Goal: Task Accomplishment & Management: Use online tool/utility

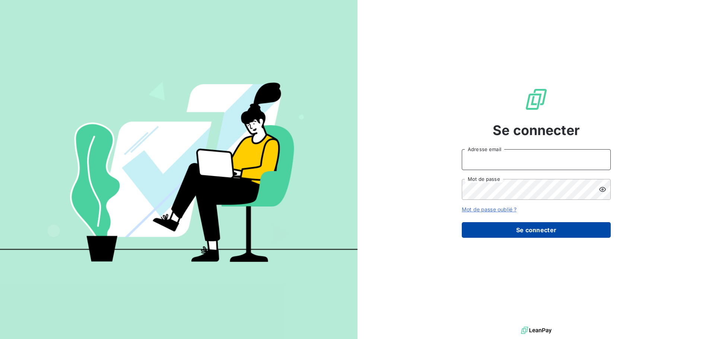
type input "[EMAIL_ADDRESS][DOMAIN_NAME]"
click at [539, 227] on button "Se connecter" at bounding box center [535, 230] width 149 height 16
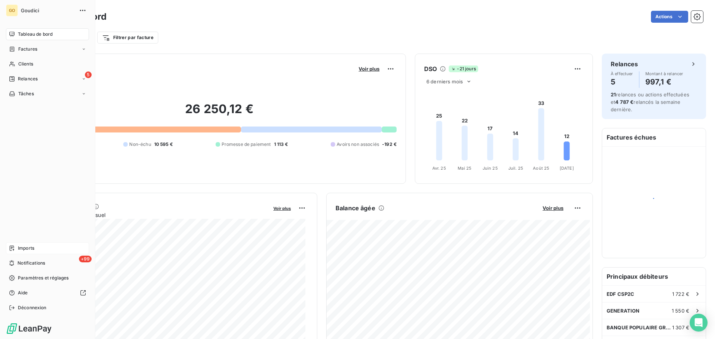
click at [14, 248] on icon at bounding box center [12, 248] width 6 height 6
click at [26, 247] on span "Imports" at bounding box center [26, 248] width 16 height 7
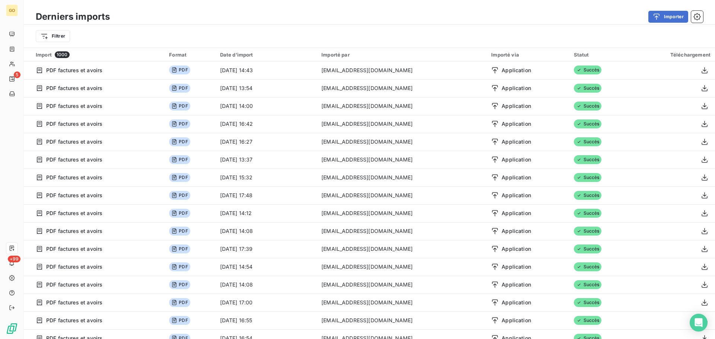
click at [509, 6] on div "Derniers imports Importer Filtrer" at bounding box center [369, 24] width 691 height 48
click at [667, 15] on button "Importer" at bounding box center [668, 17] width 40 height 12
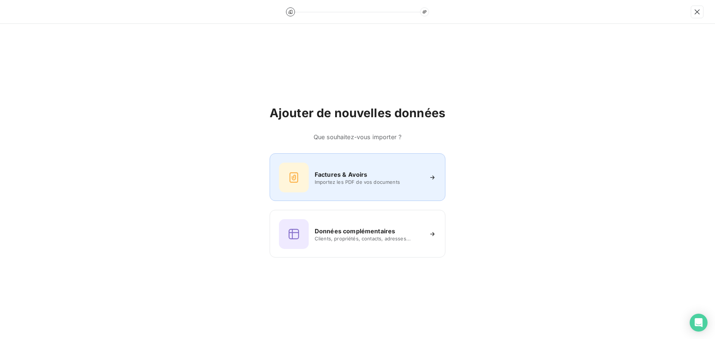
click at [356, 174] on h6 "Factures & Avoirs" at bounding box center [340, 174] width 53 height 9
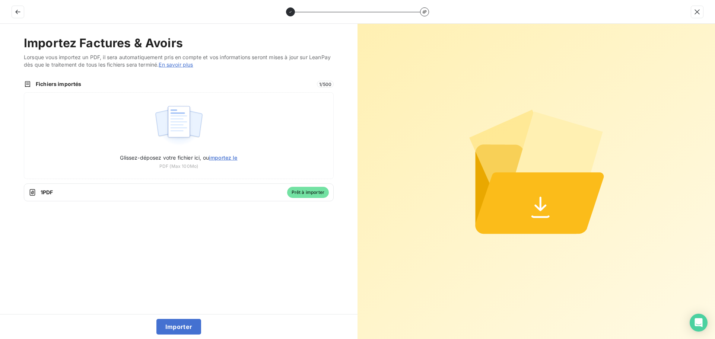
drag, startPoint x: 184, startPoint y: 323, endPoint x: 182, endPoint y: 290, distance: 33.9
click at [184, 323] on button "Importer" at bounding box center [178, 327] width 45 height 16
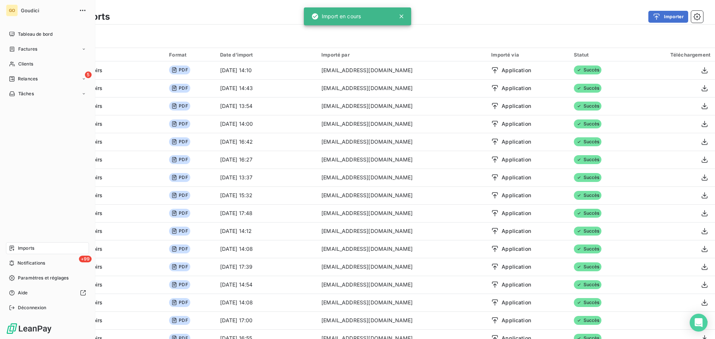
click at [18, 250] on span "Imports" at bounding box center [26, 248] width 16 height 7
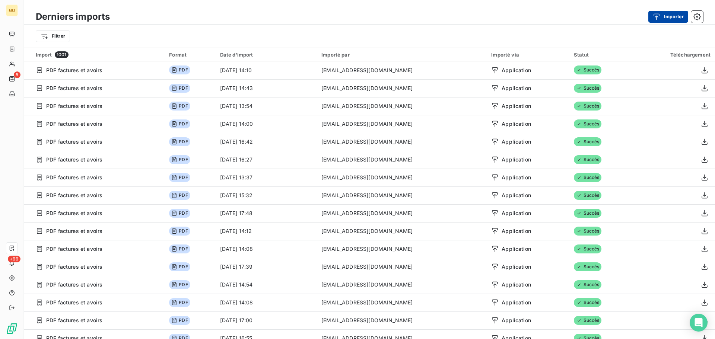
click at [658, 20] on icon "button" at bounding box center [655, 16] width 7 height 7
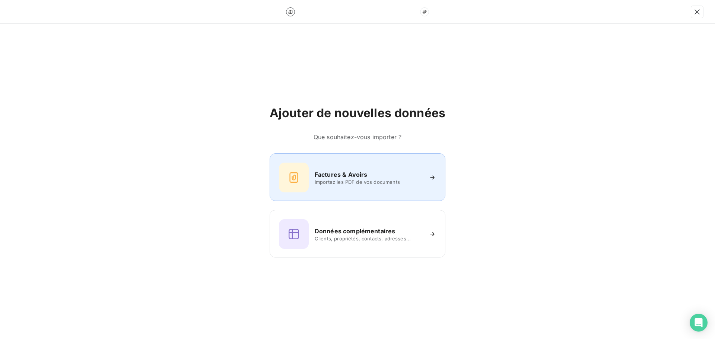
click at [343, 178] on h6 "Factures & Avoirs" at bounding box center [340, 174] width 53 height 9
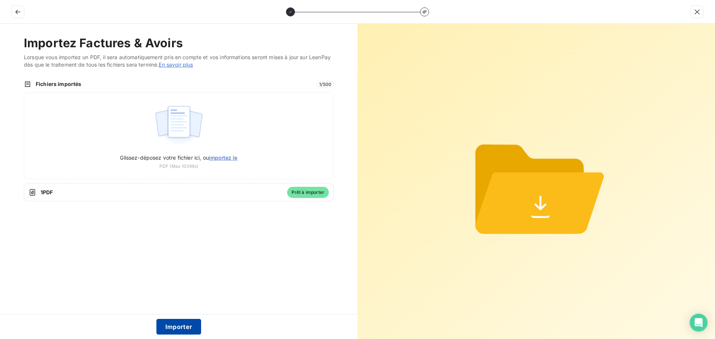
click at [181, 326] on button "Importer" at bounding box center [178, 327] width 45 height 16
